Goal: Transaction & Acquisition: Purchase product/service

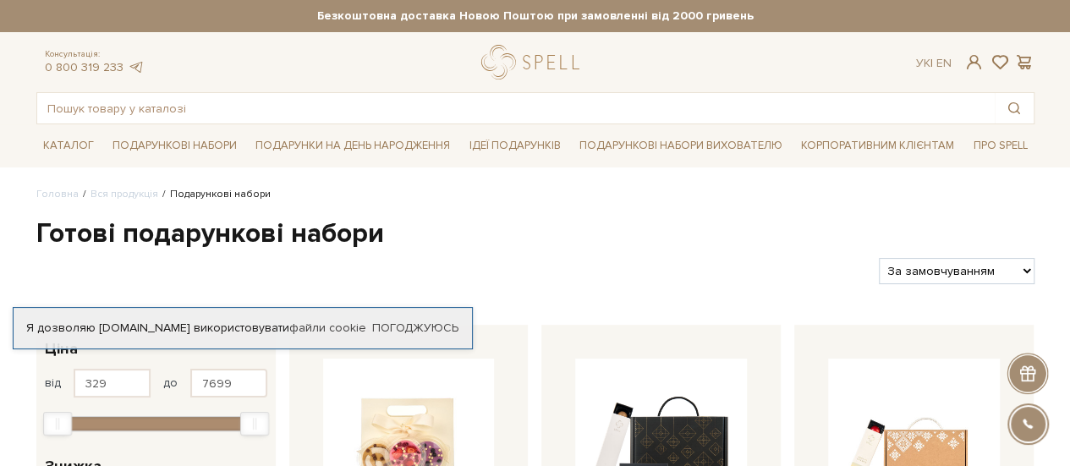
click at [961, 275] on select "За замовчуванням За Ціною (зростання) За Ціною (зменшення) Новинки За популярні…" at bounding box center [956, 271] width 155 height 26
select select "https://spellchocolate.com/our-productions/podarunkovi-box/?sort=p.price&order=…"
click at [879, 258] on select "За замовчуванням За Ціною (зростання) За Ціною (зменшення) Новинки За популярні…" at bounding box center [956, 271] width 155 height 26
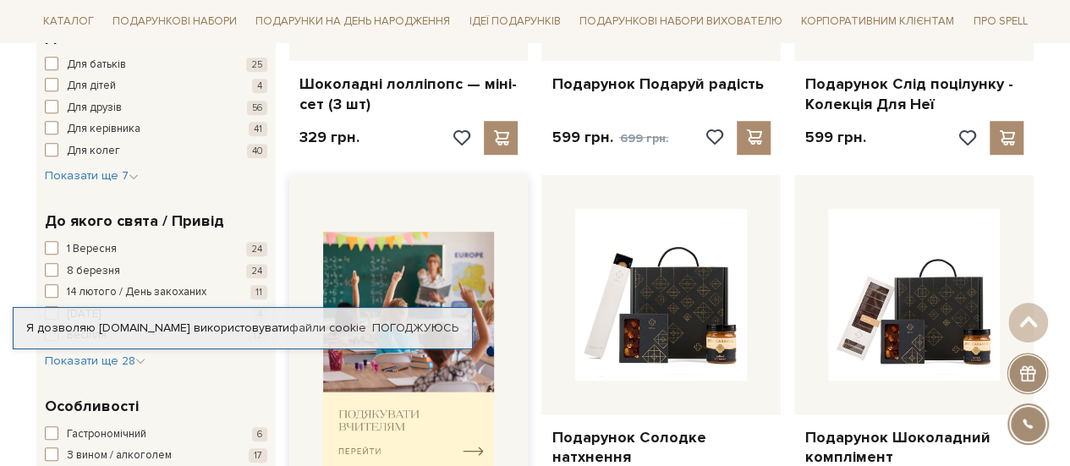
scroll to position [254, 0]
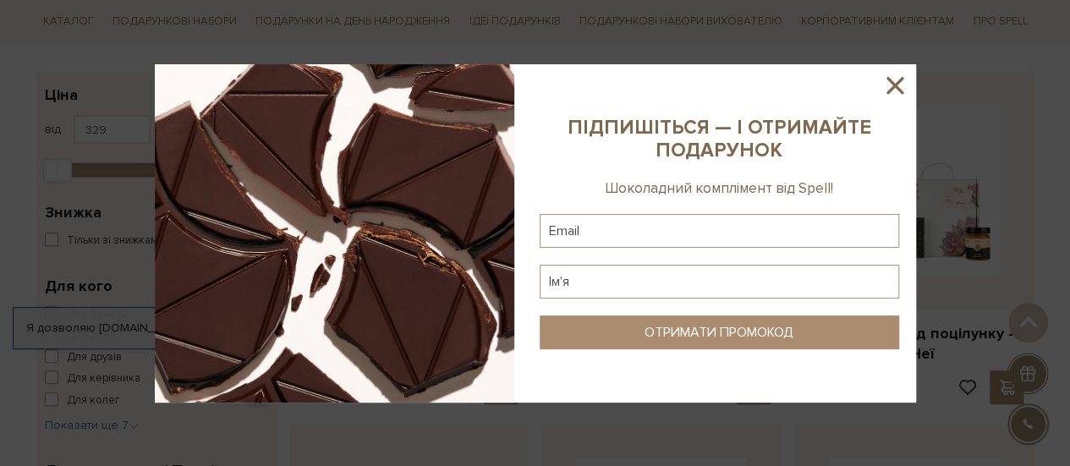
click at [895, 89] on icon at bounding box center [895, 85] width 29 height 29
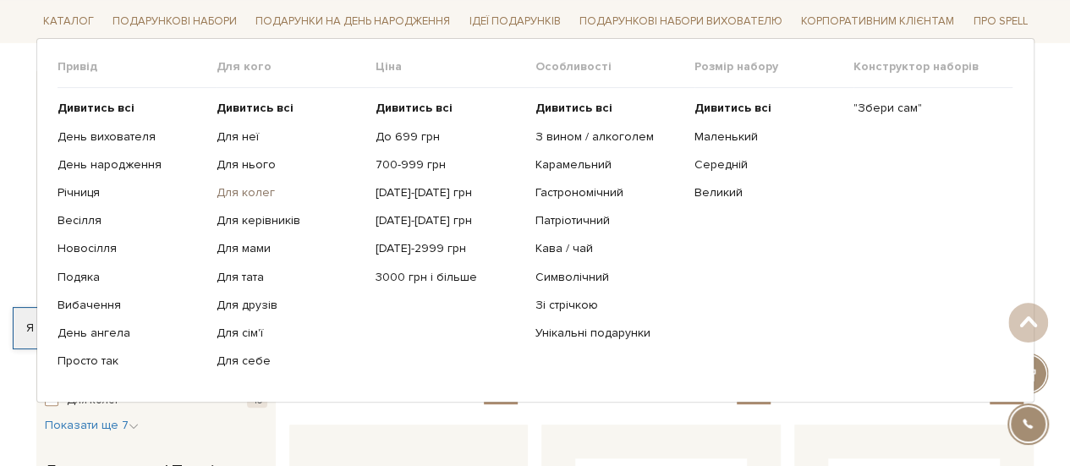
click at [256, 186] on link "Для колег" at bounding box center [290, 192] width 146 height 15
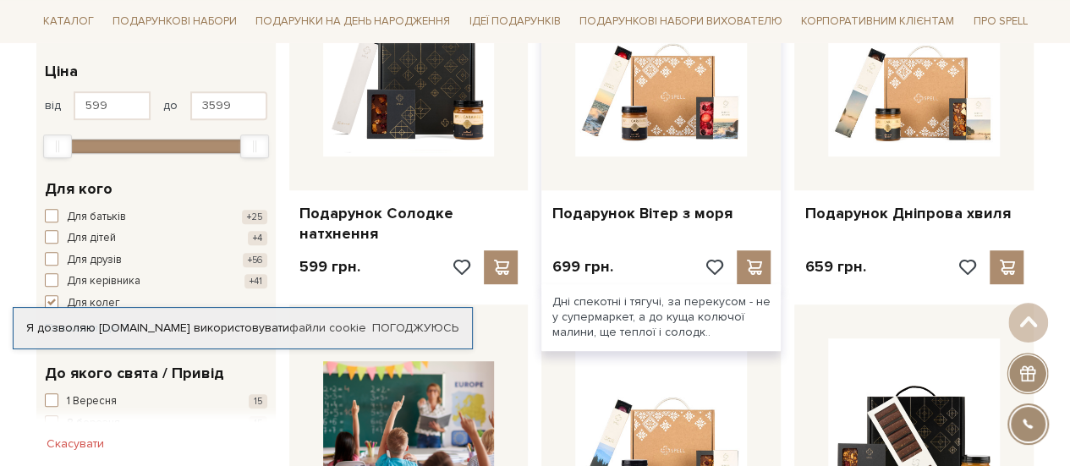
scroll to position [338, 0]
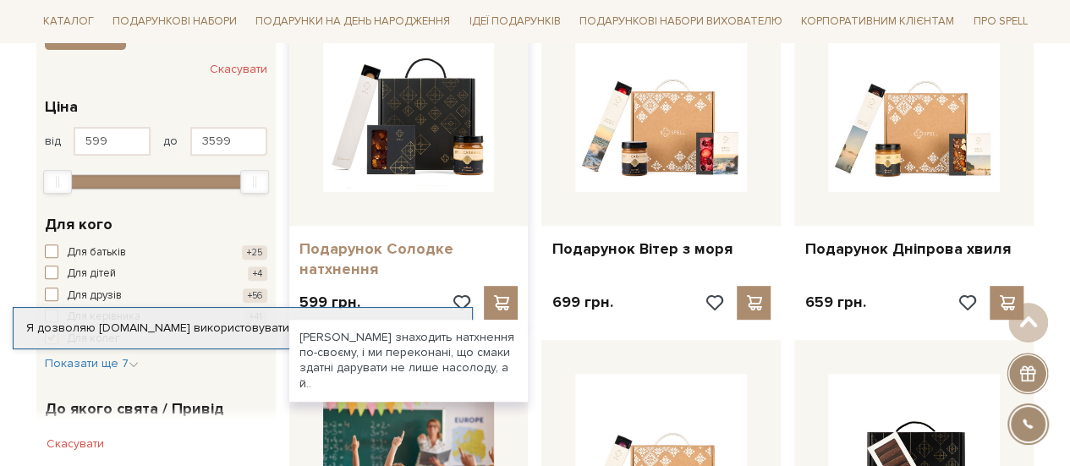
click at [372, 250] on link "Подарунок Солодке натхнення" at bounding box center [409, 259] width 219 height 40
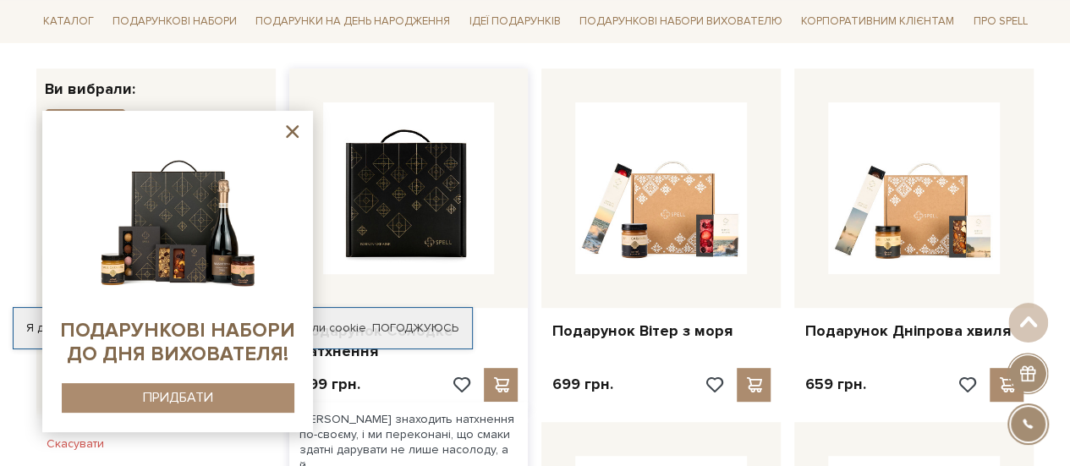
scroll to position [254, 0]
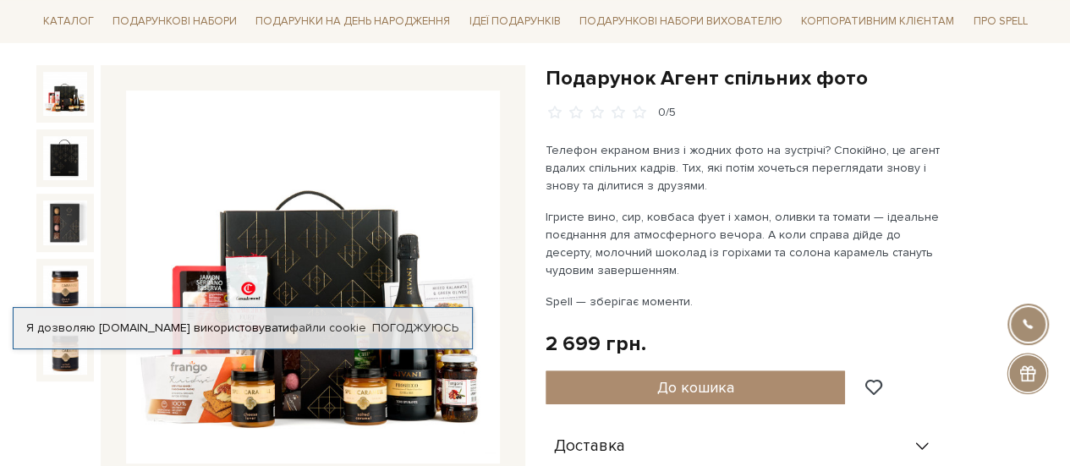
scroll to position [338, 0]
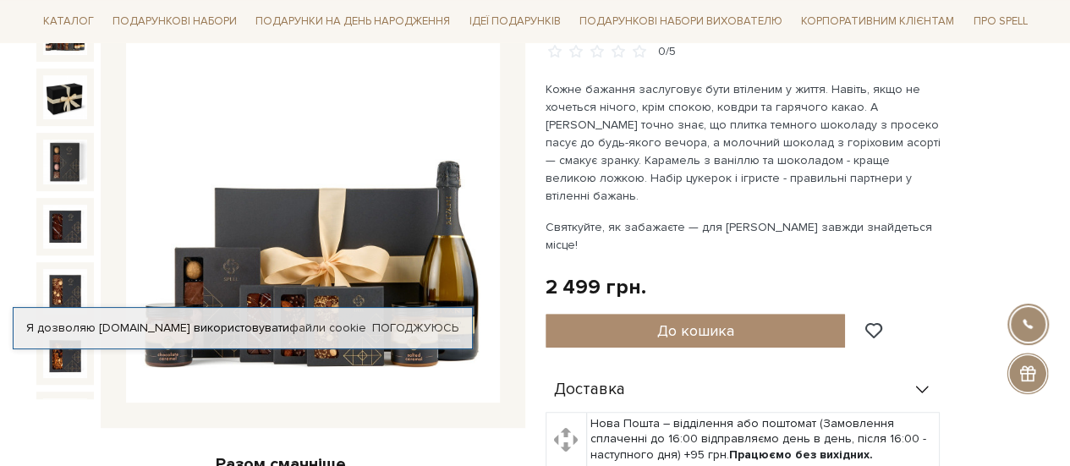
scroll to position [338, 0]
